Goal: Book appointment/travel/reservation

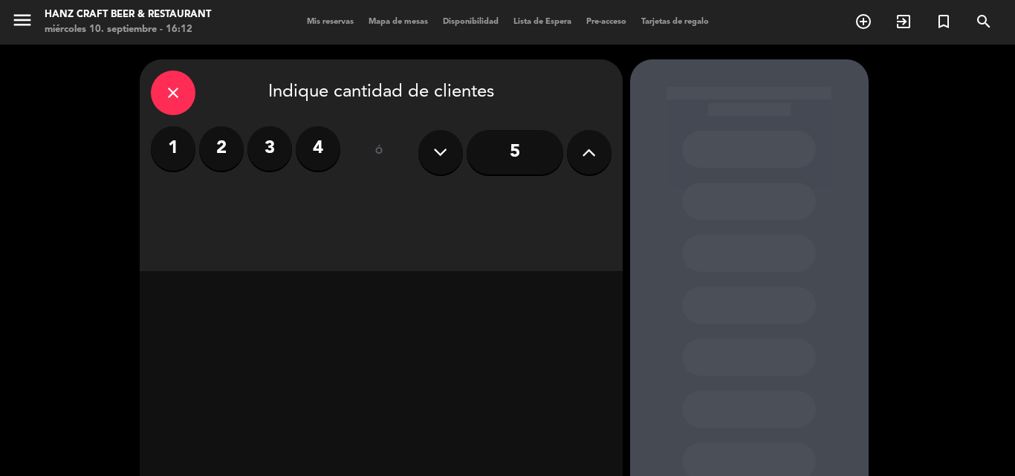
click at [375, 238] on div "close Indique cantidad de clientes 1 2 3 4 ó 5" at bounding box center [381, 165] width 483 height 212
click at [375, 237] on div "close Indique cantidad de clientes 1 2 3 4 ó 5" at bounding box center [381, 165] width 483 height 212
click at [375, 236] on div "close Indique cantidad de clientes 1 2 3 4 ó 5" at bounding box center [381, 165] width 483 height 212
click at [513, 166] on input "5" at bounding box center [515, 152] width 97 height 45
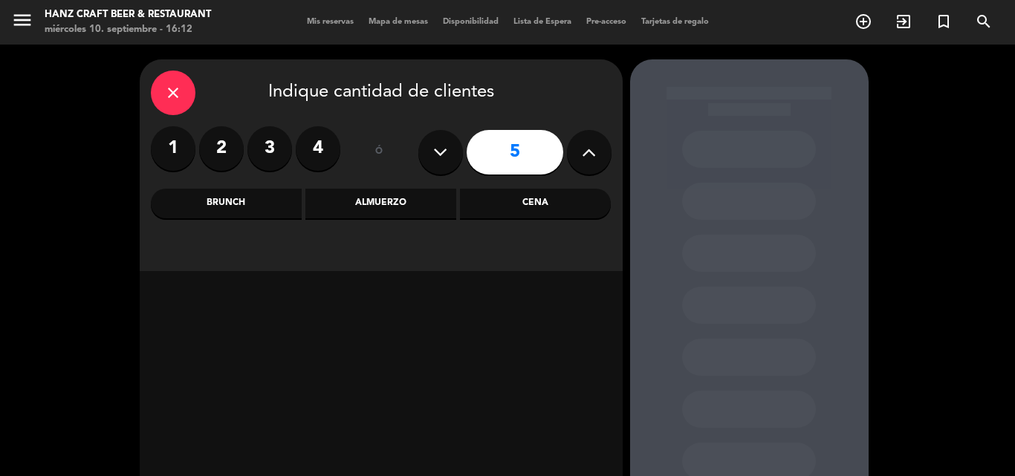
click at [531, 200] on div "Cena" at bounding box center [535, 204] width 151 height 30
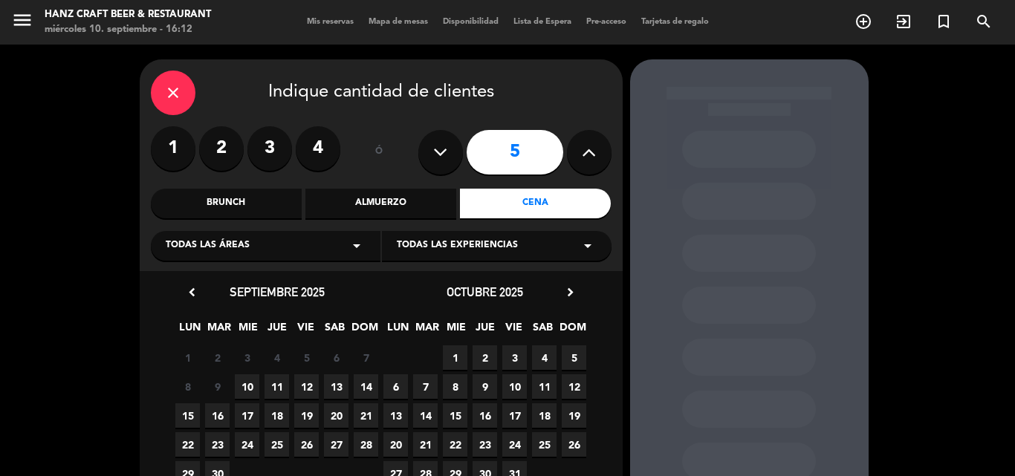
click at [477, 376] on span "9" at bounding box center [485, 386] width 25 height 25
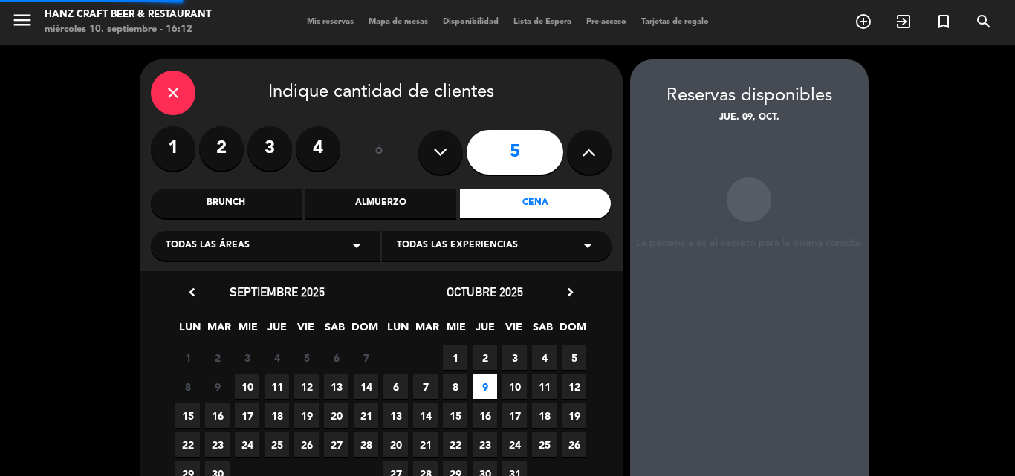
scroll to position [59, 0]
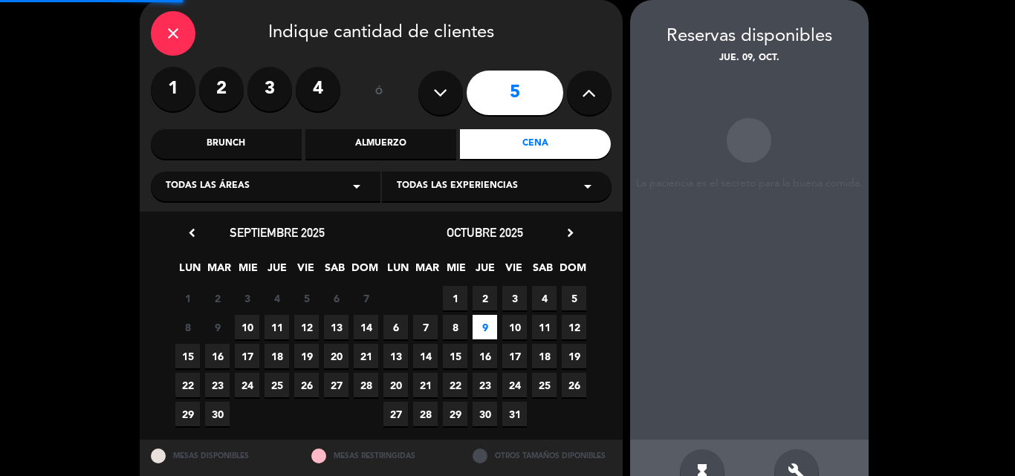
click at [477, 376] on span "23" at bounding box center [485, 385] width 25 height 25
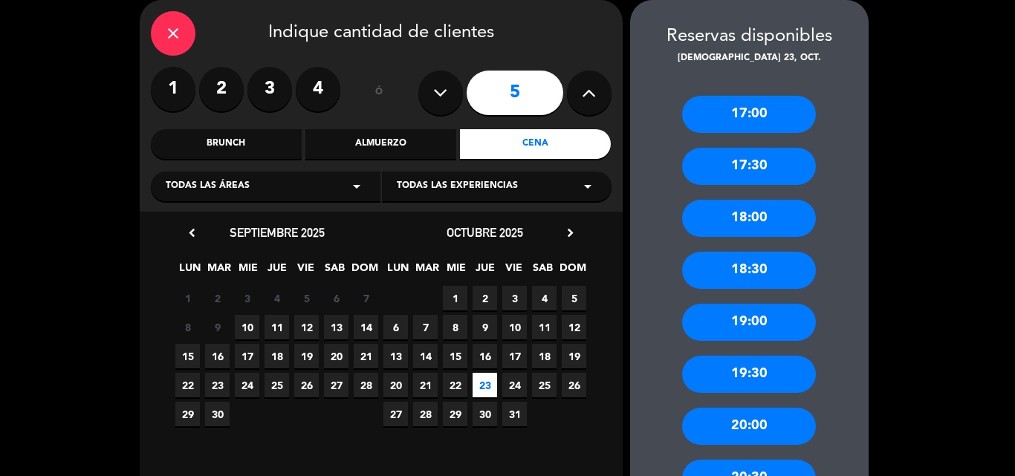
click at [477, 377] on span "23" at bounding box center [485, 385] width 25 height 25
click at [476, 378] on span "23" at bounding box center [485, 385] width 25 height 25
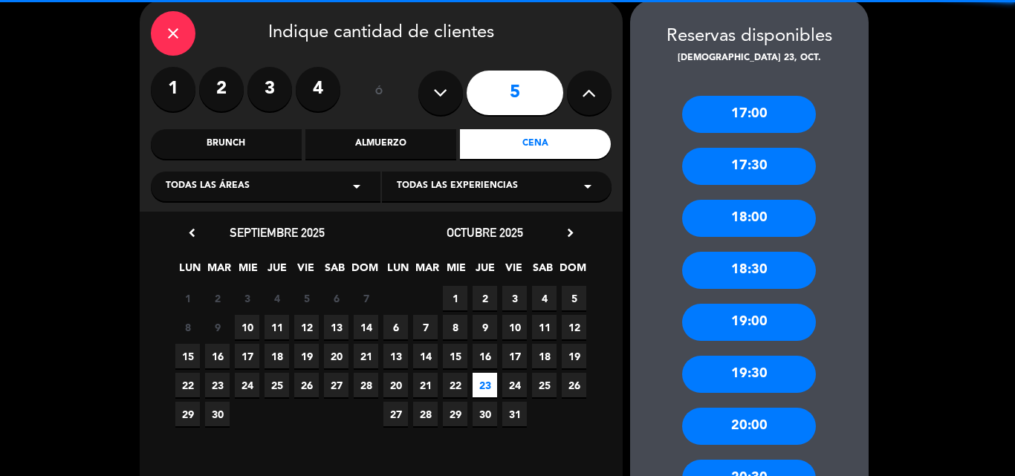
click at [476, 379] on span "23" at bounding box center [485, 385] width 25 height 25
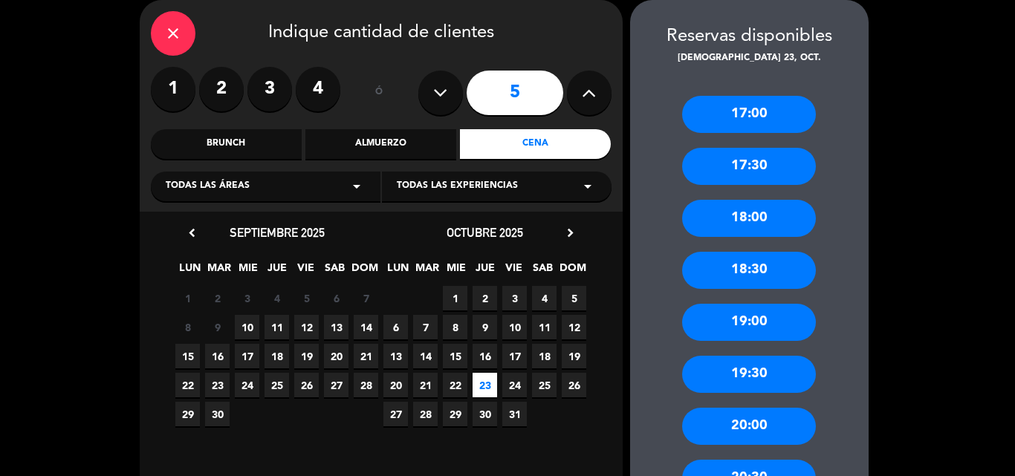
click at [166, 43] on div "close" at bounding box center [173, 33] width 45 height 45
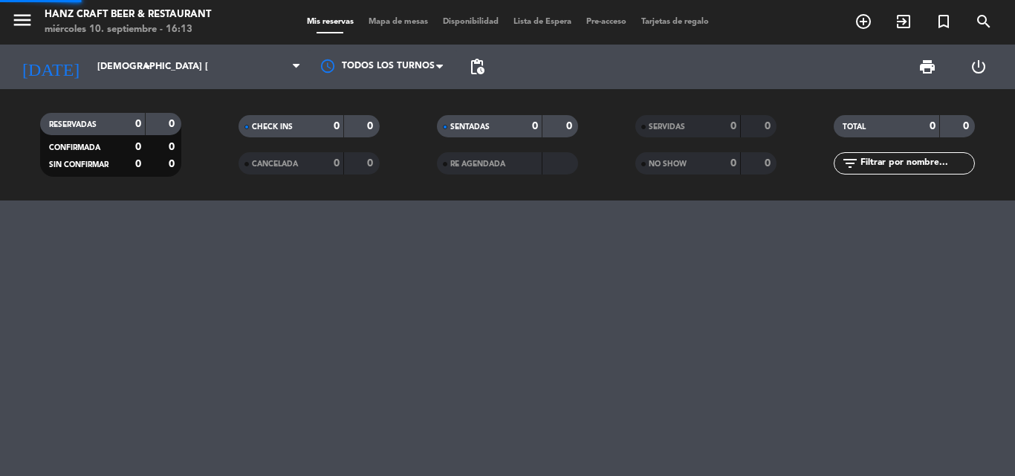
scroll to position [0, 0]
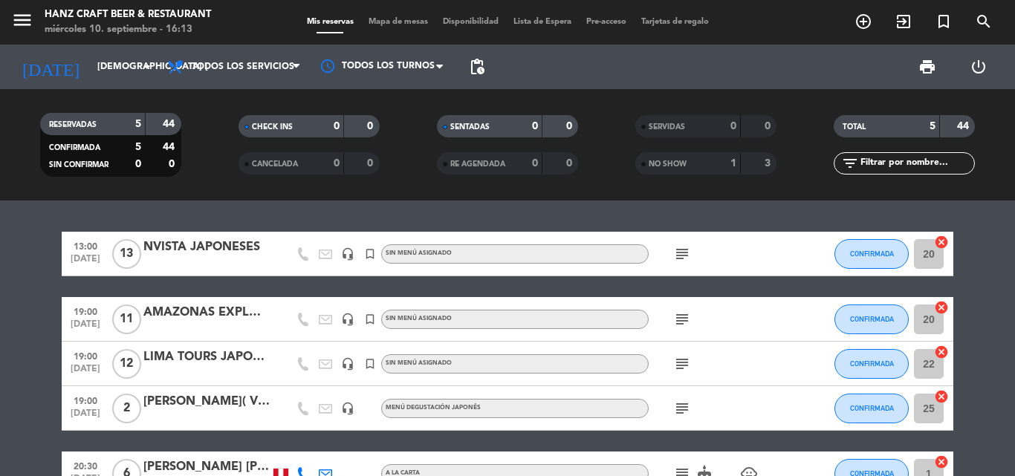
click at [0, 362] on bookings-row "13:00 [DATE] NVISTA [DEMOGRAPHIC_DATA] headset_mic turned_in_not Sin menú asign…" at bounding box center [507, 364] width 1015 height 264
click at [88, 53] on div "[DATE] [DEMOGRAPHIC_DATA] [DATE] arrow_drop_down" at bounding box center [85, 67] width 149 height 33
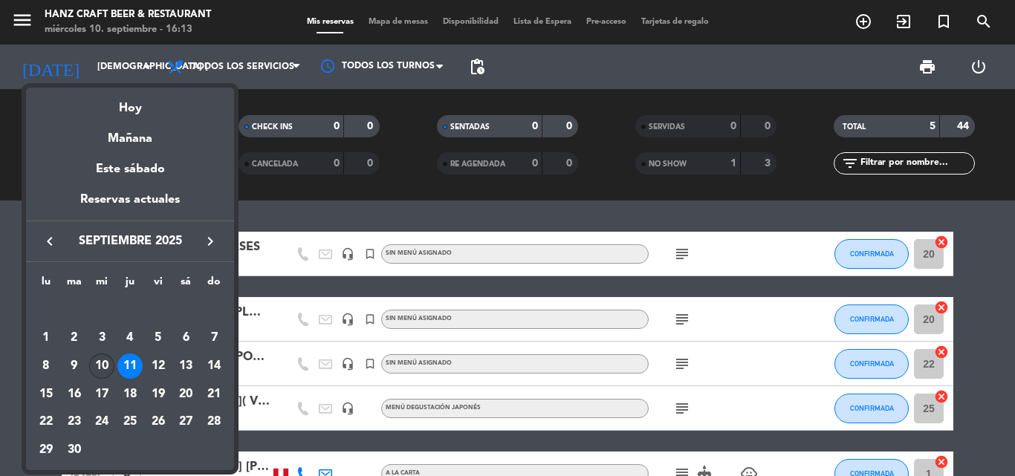
click at [105, 366] on div "10" at bounding box center [101, 366] width 25 height 25
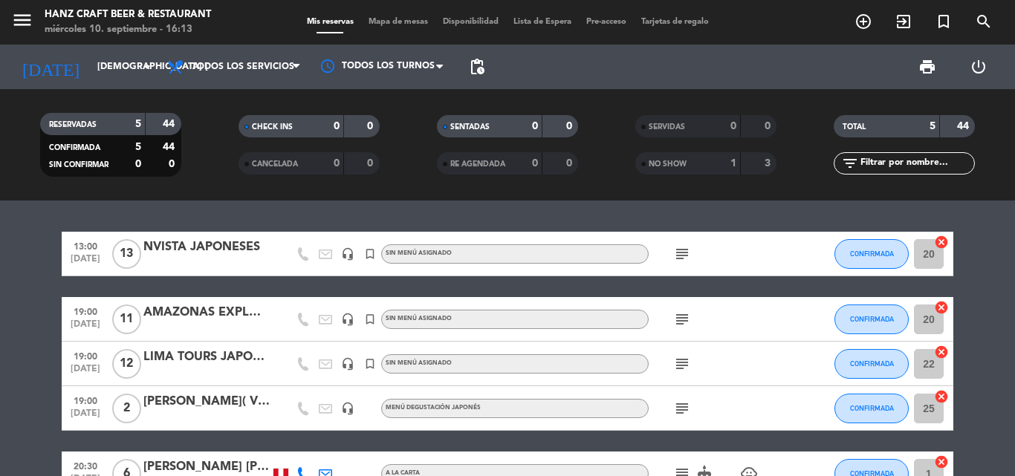
type input "mié. [DATE]"
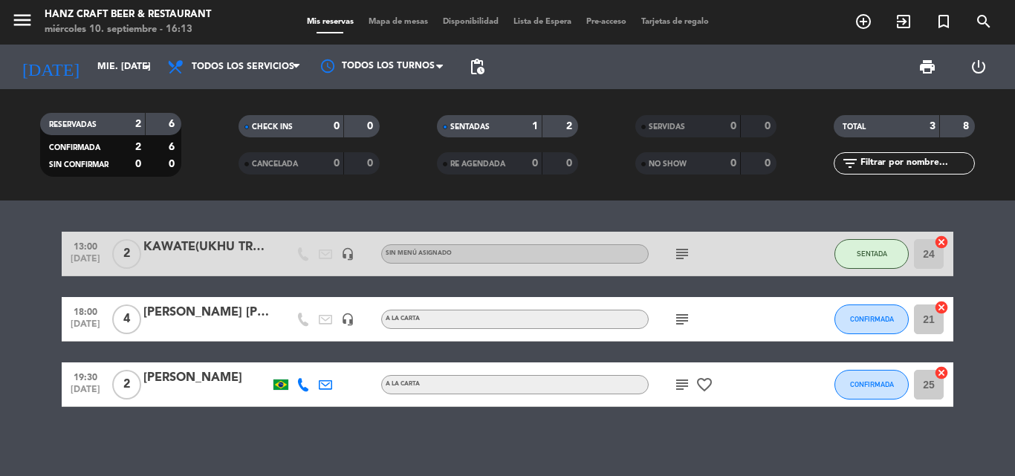
click at [230, 308] on div "[PERSON_NAME] [PERSON_NAME]" at bounding box center [206, 312] width 126 height 19
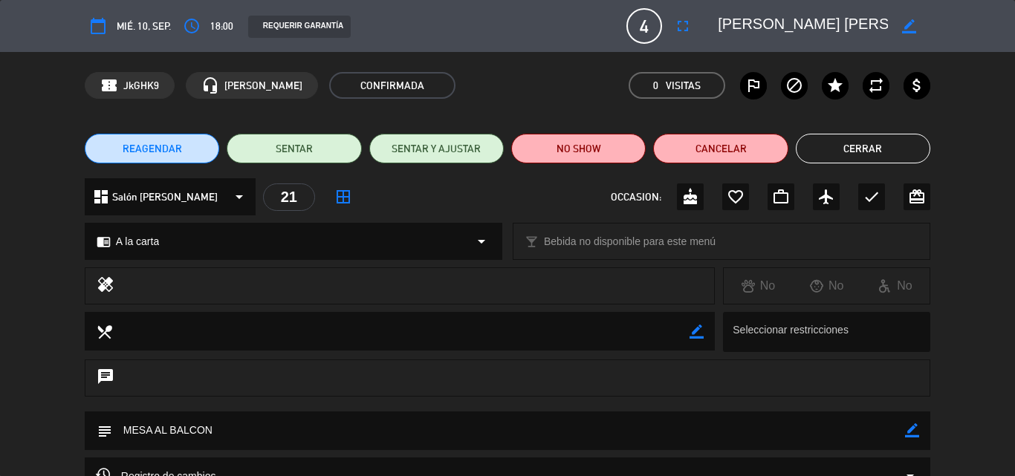
drag, startPoint x: 230, startPoint y: 308, endPoint x: 580, endPoint y: 113, distance: 401.4
click at [580, 113] on div "confirmation_number JkGHK9 headset_mic [PERSON_NAME] CONFIRMADA 0 Visitas outli…" at bounding box center [507, 85] width 1015 height 67
click at [200, 25] on icon "access_time" at bounding box center [192, 26] width 18 height 18
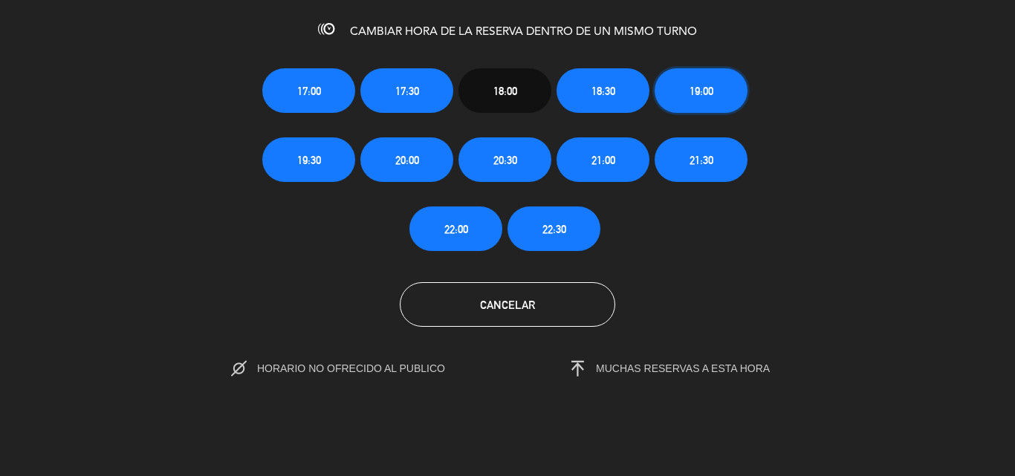
click at [710, 82] on span "19:00" at bounding box center [701, 90] width 24 height 17
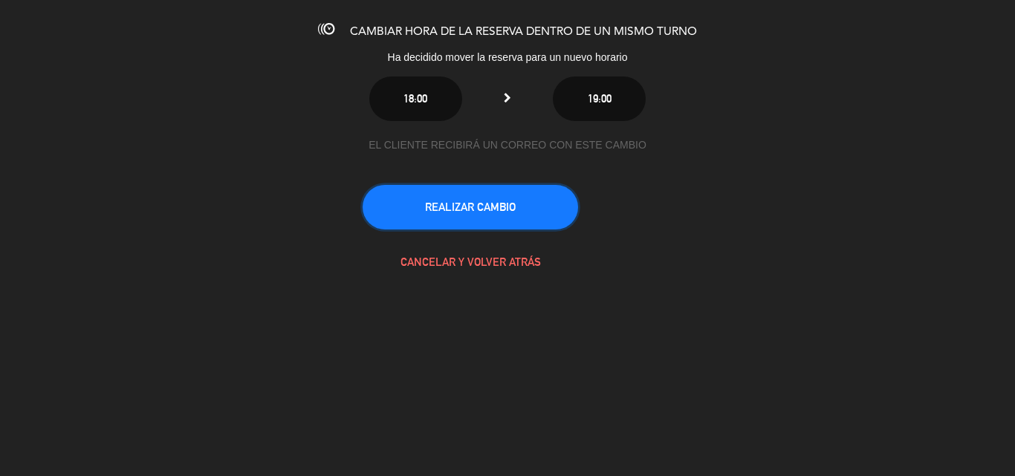
click at [472, 198] on button "REALIZAR CAMBIO" at bounding box center [470, 207] width 215 height 45
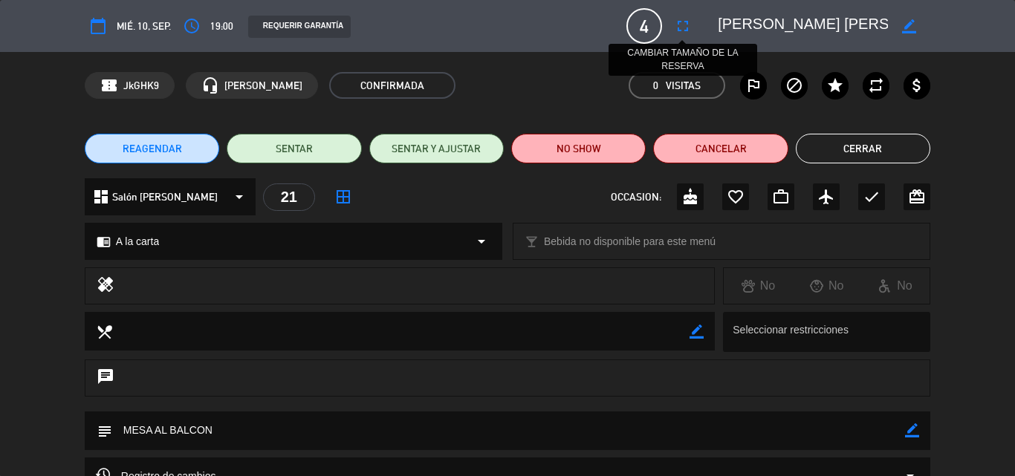
click at [684, 36] on button "fullscreen" at bounding box center [682, 26] width 27 height 27
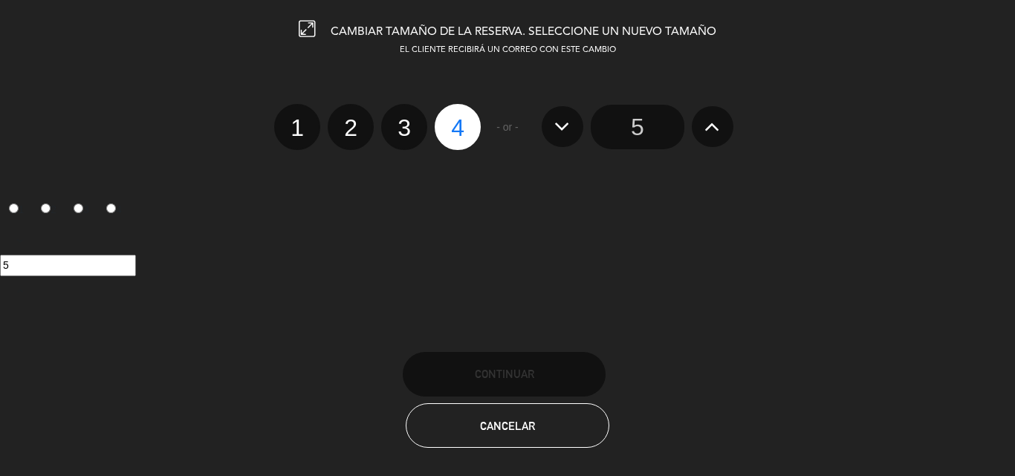
click at [629, 130] on input "5" at bounding box center [638, 127] width 94 height 45
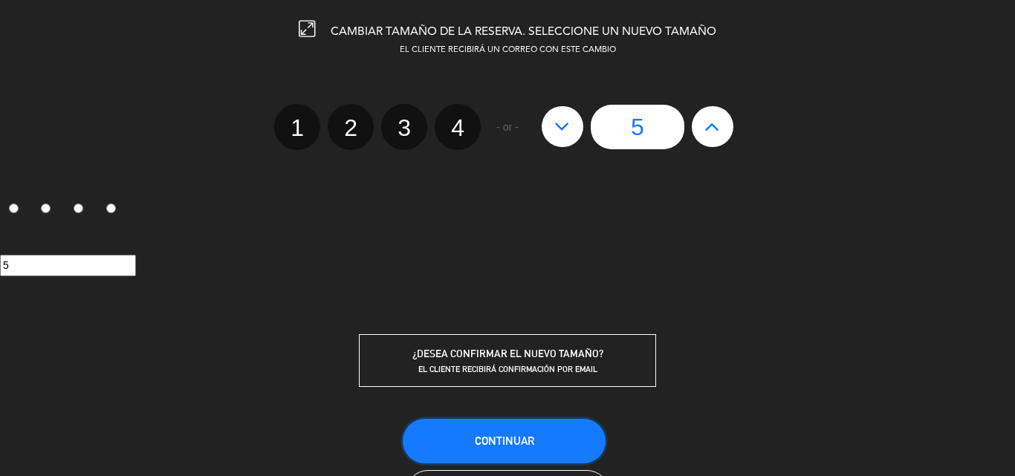
click at [462, 449] on button "Continuar" at bounding box center [504, 441] width 203 height 45
